Goal: Transaction & Acquisition: Purchase product/service

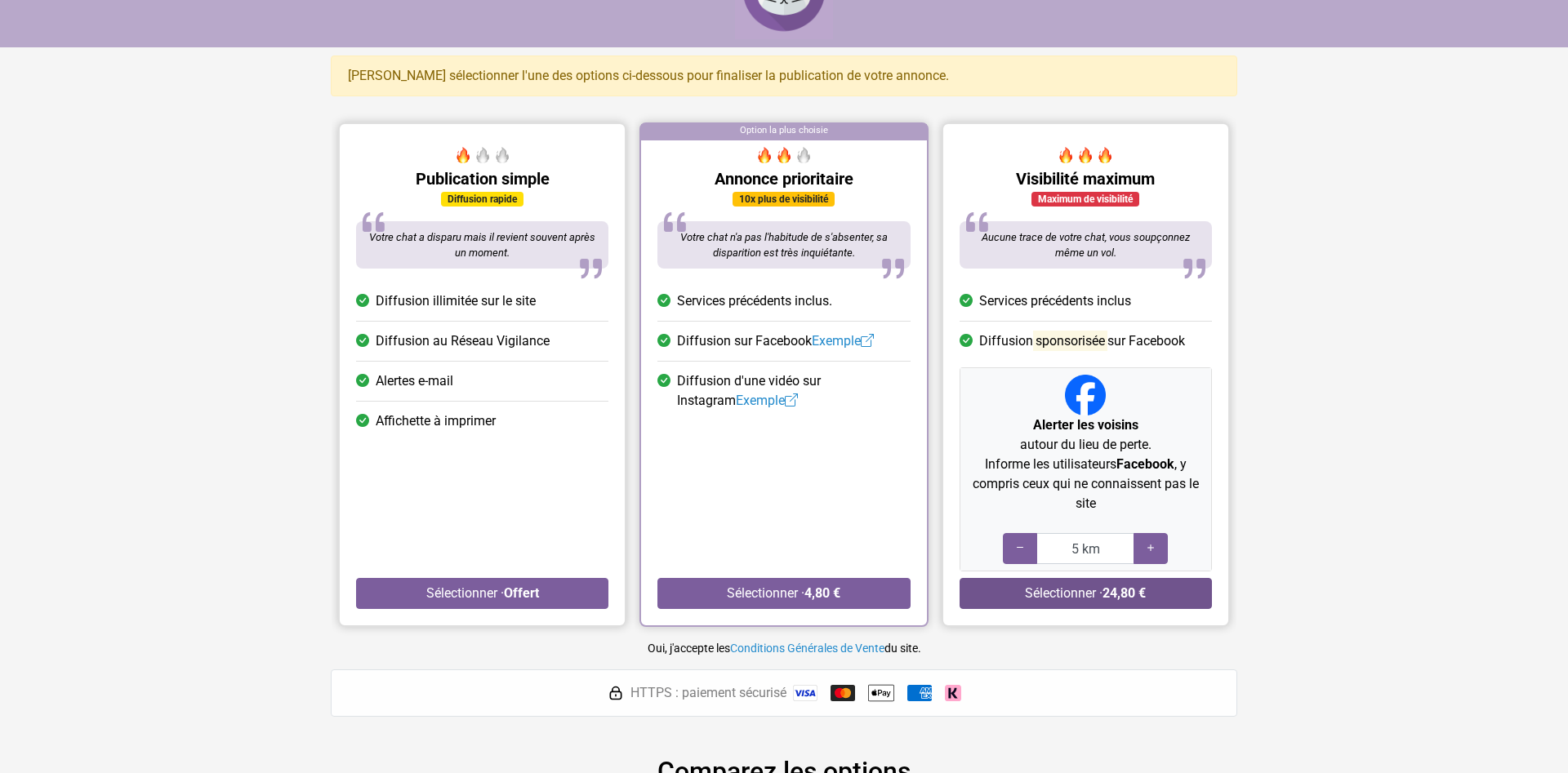
scroll to position [83, 0]
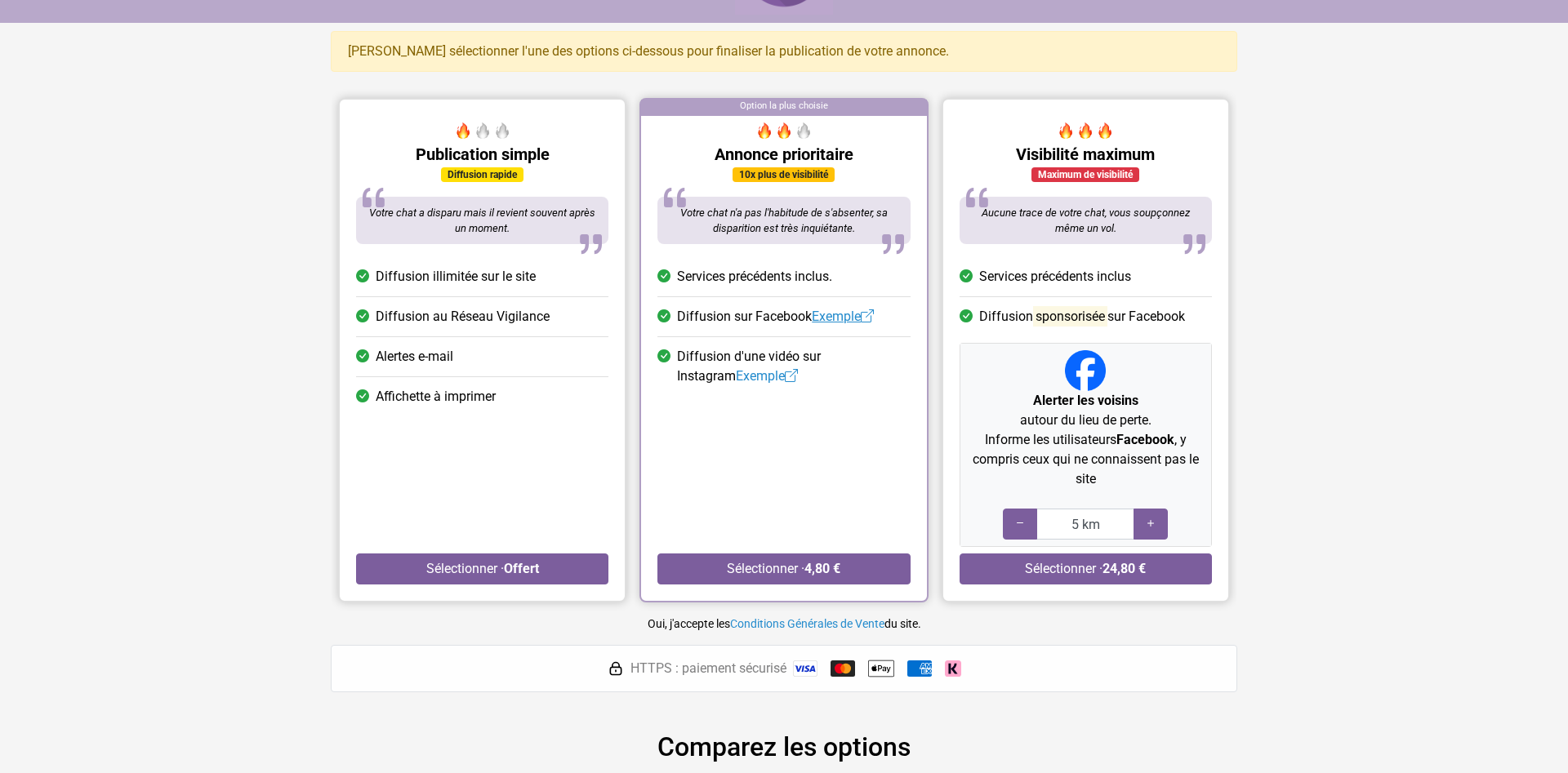
click at [830, 316] on link "Exemple" at bounding box center [843, 316] width 62 height 16
click at [736, 379] on link "Exemple" at bounding box center [767, 376] width 62 height 16
click at [849, 570] on button "Sélectionner · 4,80 €" at bounding box center [783, 569] width 252 height 31
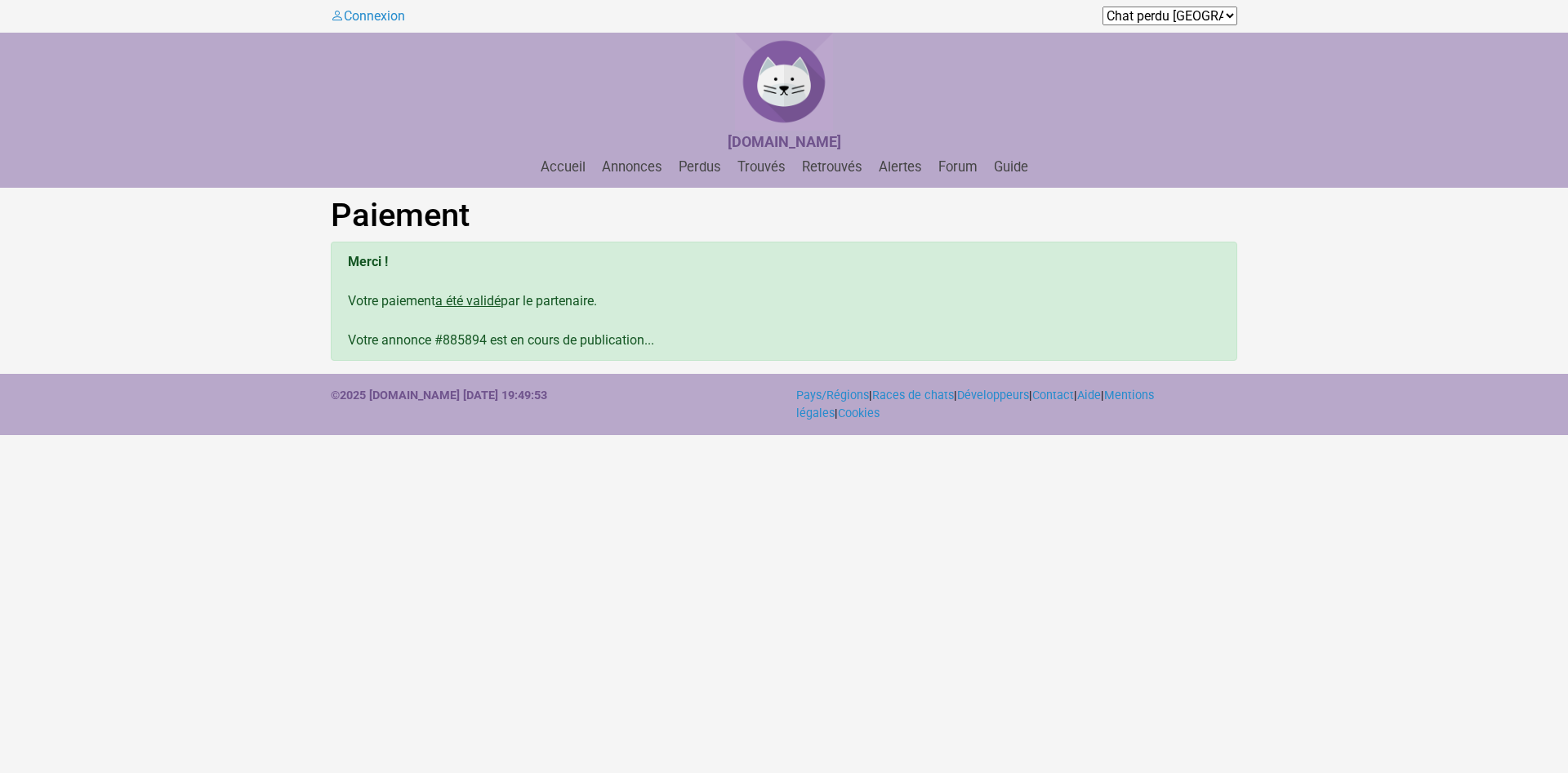
click at [569, 352] on div "Merci ! Votre paiement a été validé par le partenaire. Votre annonce #885894 es…" at bounding box center [784, 301] width 907 height 120
click at [574, 343] on div "Merci ! Votre paiement a été validé par le partenaire. Votre annonce #885894 es…" at bounding box center [784, 301] width 907 height 120
click at [566, 165] on link "Accueil" at bounding box center [563, 168] width 58 height 16
